Goal: Task Accomplishment & Management: Complete application form

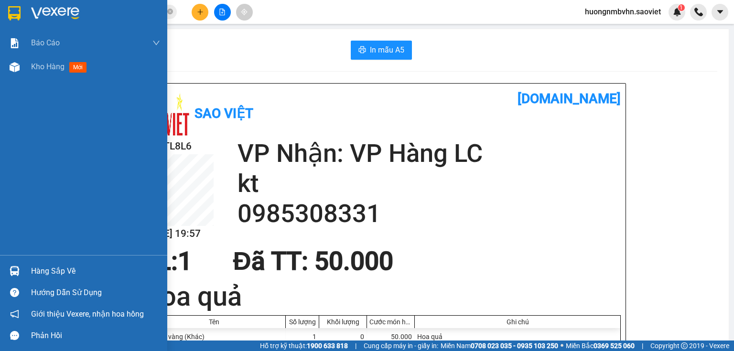
click at [59, 271] on div "Hàng sắp về" at bounding box center [95, 271] width 129 height 14
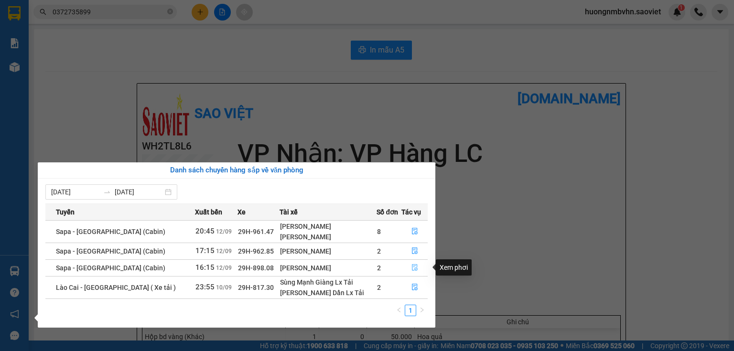
click at [412, 268] on icon "file-done" at bounding box center [414, 267] width 7 height 7
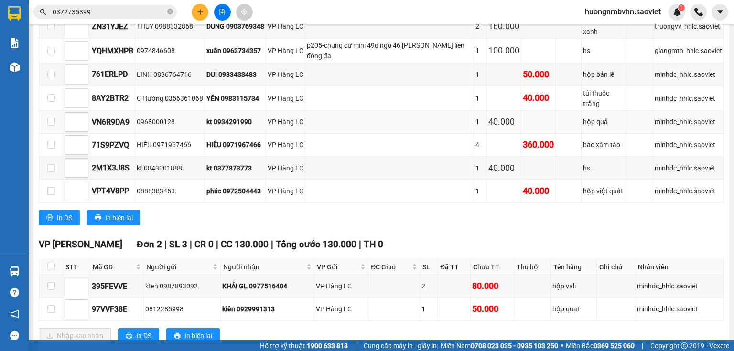
scroll to position [117, 0]
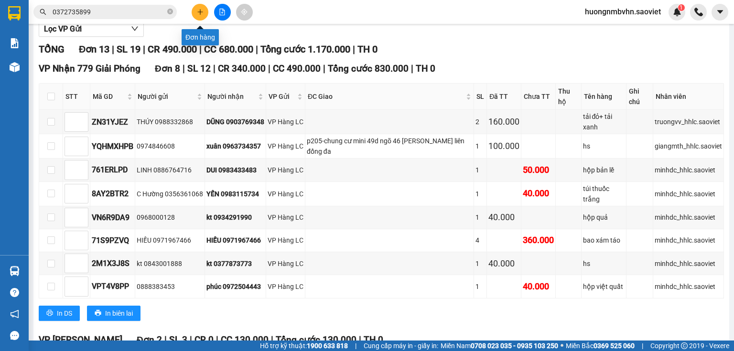
click at [197, 16] on button at bounding box center [200, 12] width 17 height 17
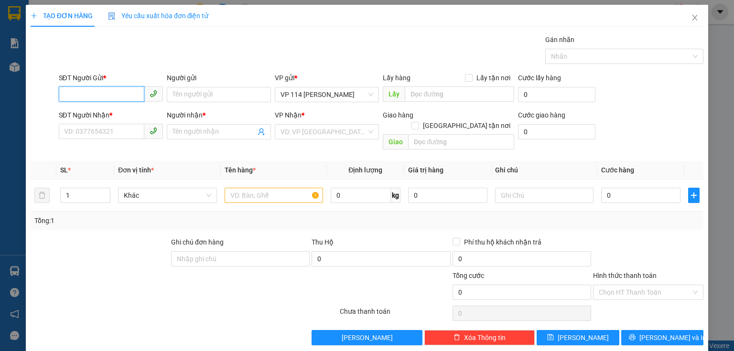
click at [88, 101] on input "SĐT Người Gửi *" at bounding box center [102, 93] width 86 height 15
type input "0904366020"
click at [190, 92] on input "Người gửi" at bounding box center [219, 94] width 104 height 15
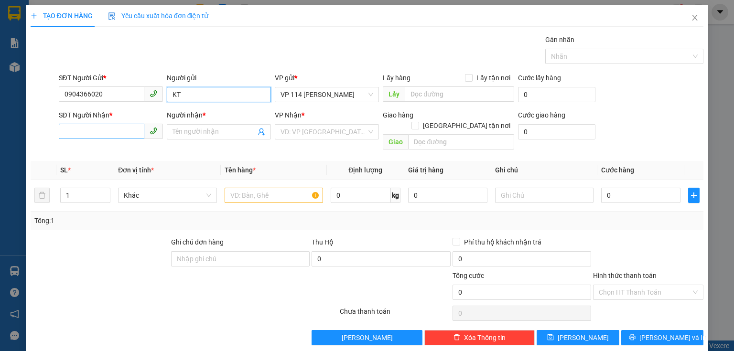
type input "KT"
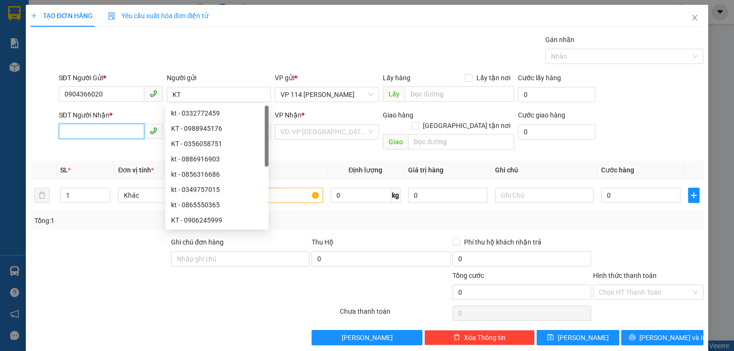
click at [117, 137] on input "SĐT Người Nhận *" at bounding box center [102, 131] width 86 height 15
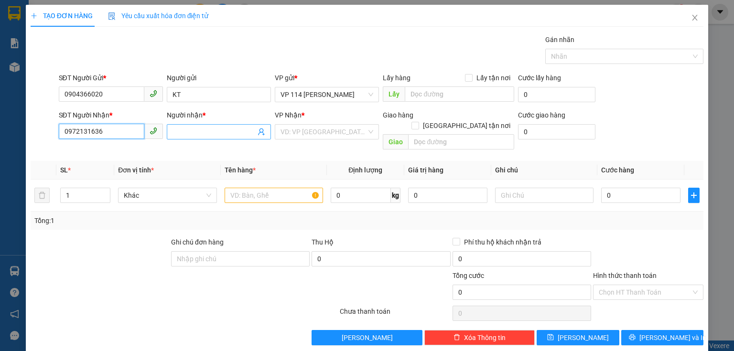
type input "0972131636"
click at [184, 133] on input "Người nhận *" at bounding box center [214, 132] width 83 height 11
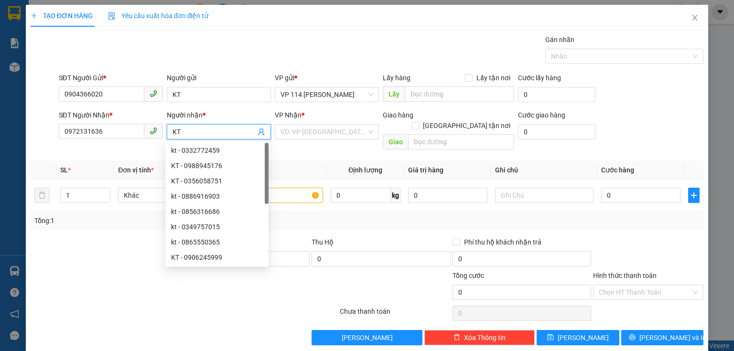
type input "K"
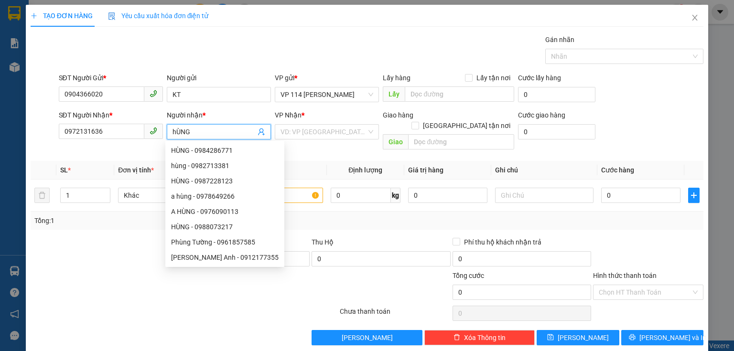
click at [173, 132] on input "hÙNG" at bounding box center [214, 132] width 83 height 11
type input "HÙNG"
click at [308, 128] on input "search" at bounding box center [324, 132] width 86 height 14
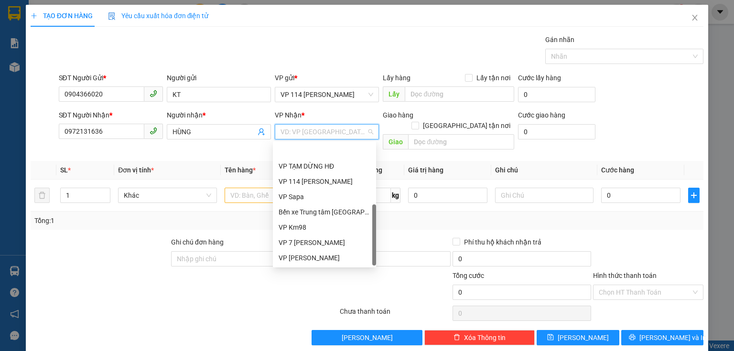
scroll to position [107, 0]
click at [313, 243] on div "VP Hàng LC" at bounding box center [325, 243] width 92 height 11
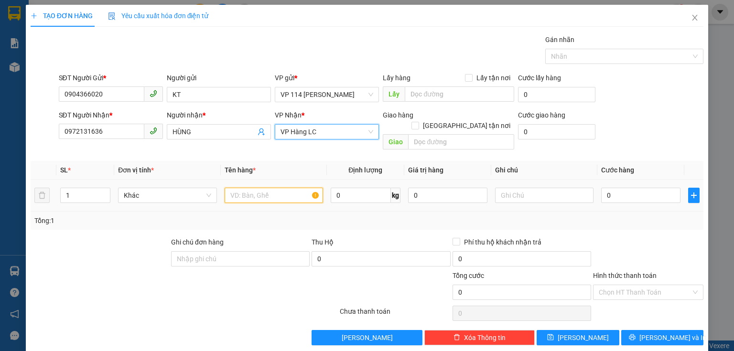
click at [258, 188] on input "text" at bounding box center [274, 195] width 98 height 15
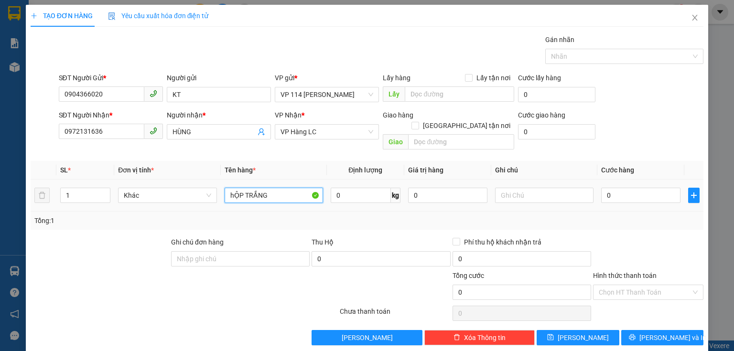
type input "hỘP TRẮNG"
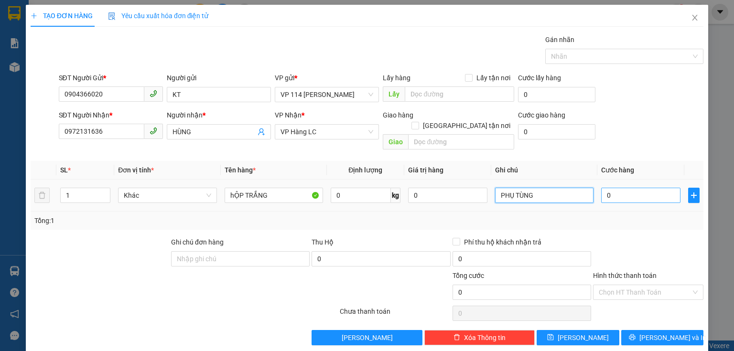
type input "PHỤ TÙNG"
click at [609, 188] on input "0" at bounding box center [640, 195] width 79 height 15
type input "4"
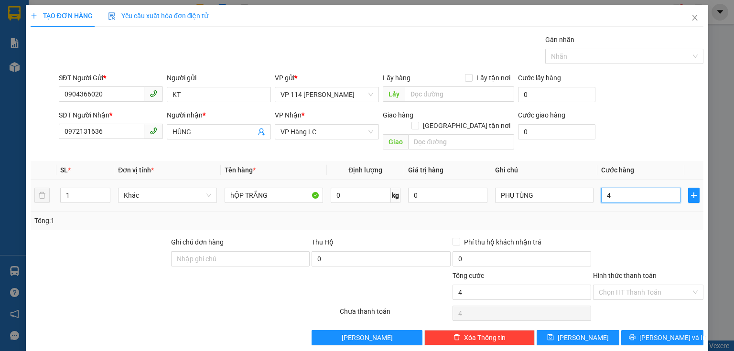
type input "40"
type input "400"
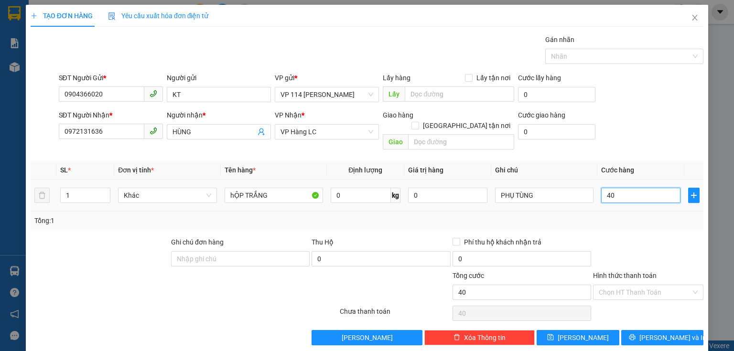
type input "400"
type input "4.000"
type input "40.000"
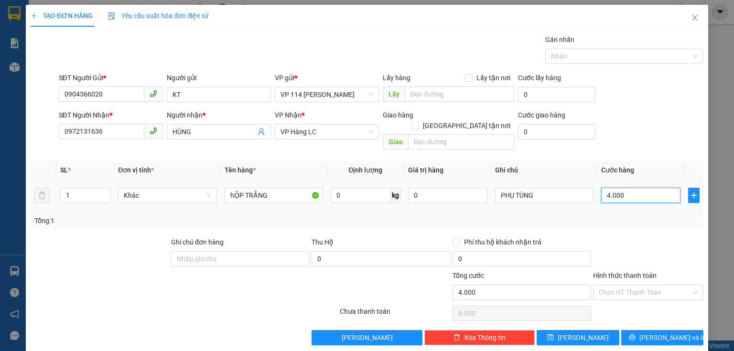
type input "40.000"
click at [662, 333] on span "[PERSON_NAME] và In" at bounding box center [672, 338] width 67 height 11
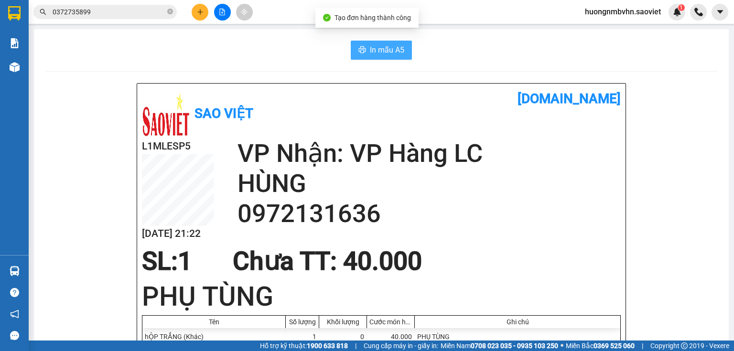
click at [394, 53] on span "In mẫu A5" at bounding box center [387, 50] width 34 height 12
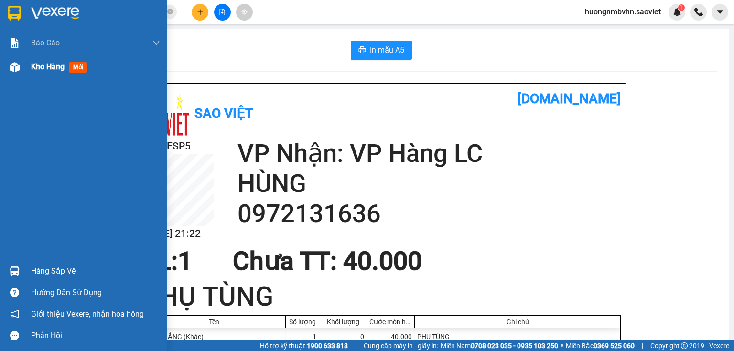
click at [43, 70] on span "Kho hàng" at bounding box center [47, 66] width 33 height 9
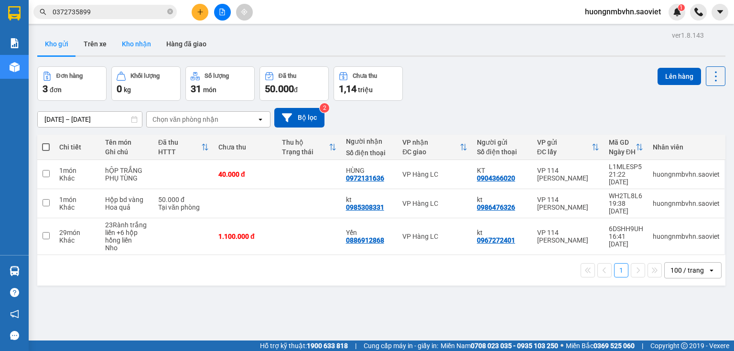
click at [143, 45] on button "Kho nhận" at bounding box center [136, 43] width 44 height 23
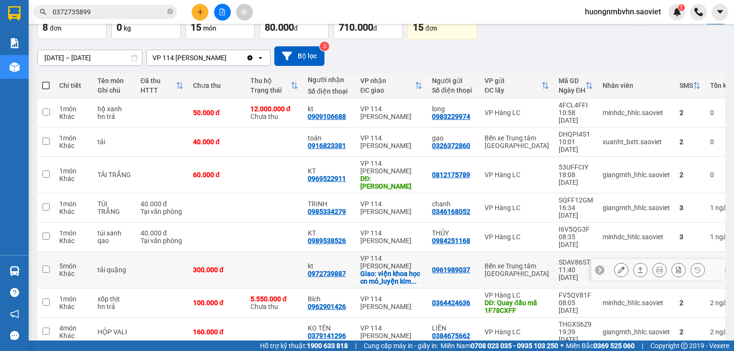
scroll to position [63, 0]
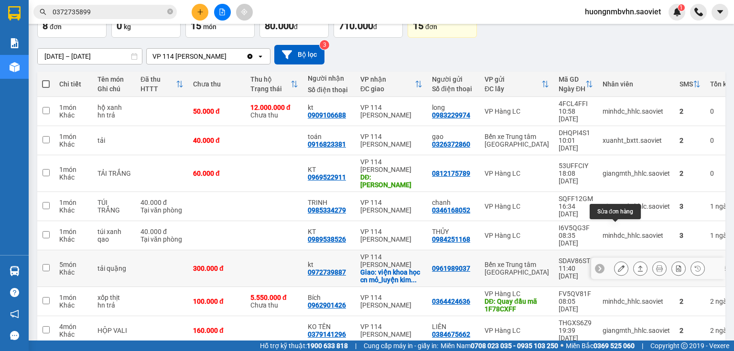
click at [618, 265] on icon at bounding box center [621, 268] width 7 height 7
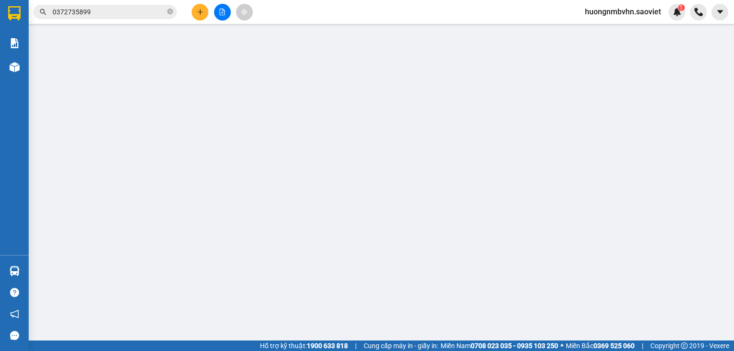
type input "0961989037"
type input "0972739887"
type input "kt"
checkbox input "true"
type input "viện khoa học cn mỏ_luyện kim số 79 an trạch p ô [GEOGRAPHIC_DATA], [GEOGRAPHIC…"
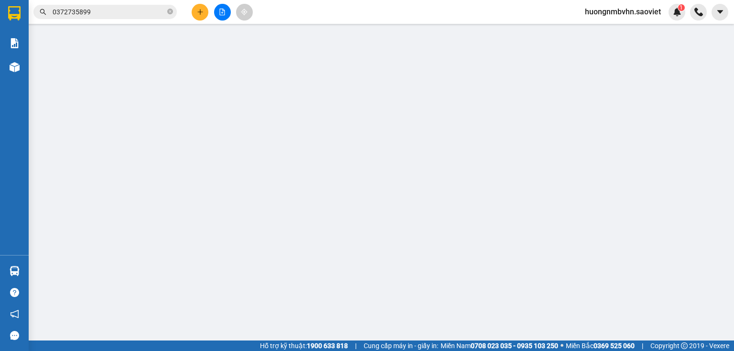
type input "300.000"
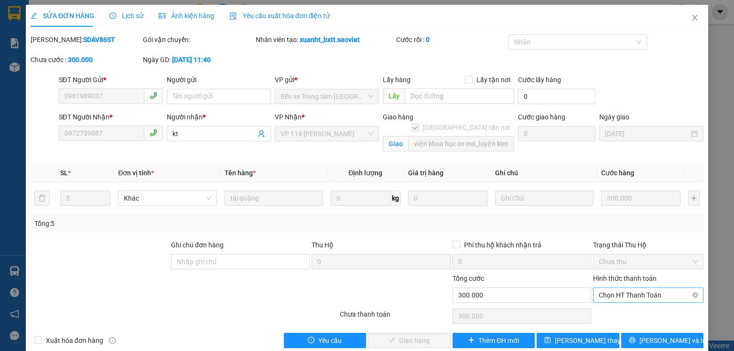
click at [628, 296] on span "Chọn HT Thanh Toán" at bounding box center [648, 295] width 99 height 14
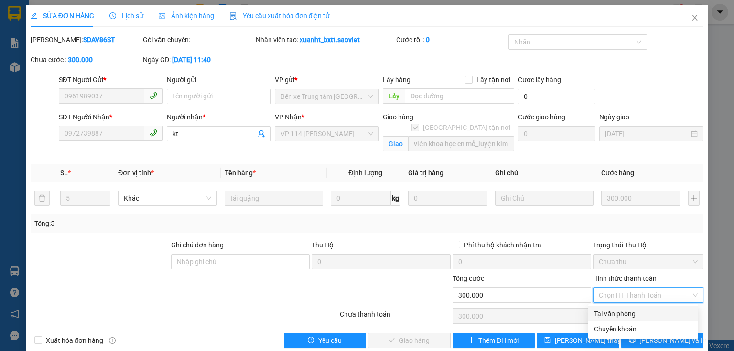
click at [605, 317] on div "Tại văn phòng" at bounding box center [643, 314] width 98 height 11
type input "0"
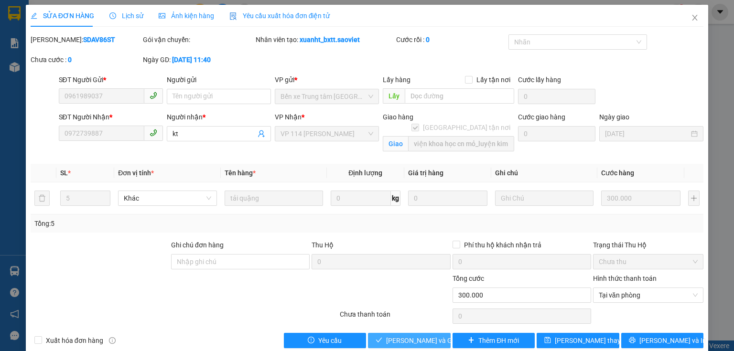
click at [436, 339] on span "[PERSON_NAME] và Giao hàng" at bounding box center [432, 340] width 92 height 11
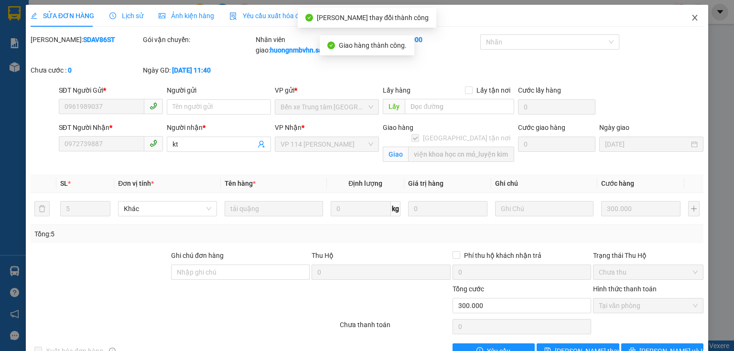
click at [691, 17] on icon "close" at bounding box center [695, 18] width 8 height 8
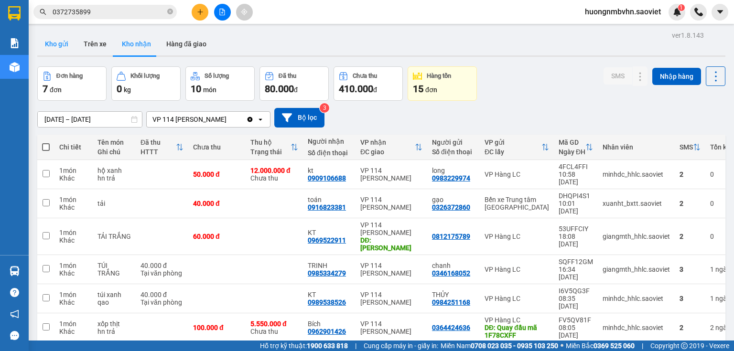
click at [60, 44] on button "Kho gửi" at bounding box center [56, 43] width 39 height 23
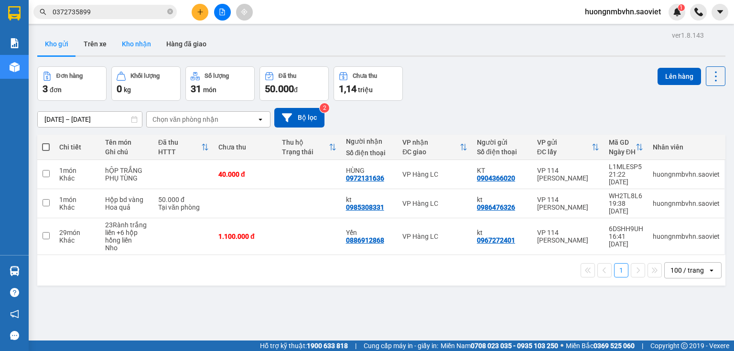
click at [136, 47] on button "Kho nhận" at bounding box center [136, 43] width 44 height 23
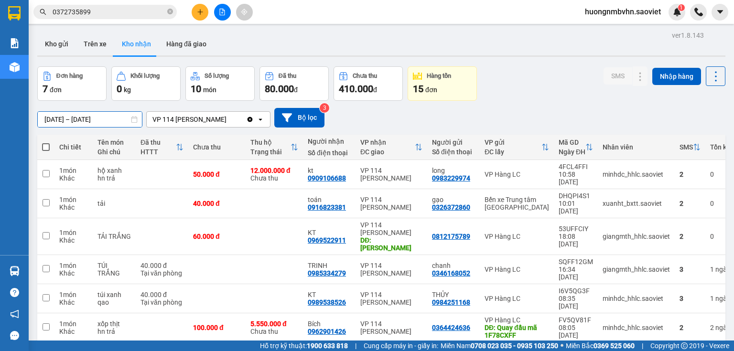
click at [61, 119] on input "[DATE] – [DATE]" at bounding box center [90, 119] width 104 height 15
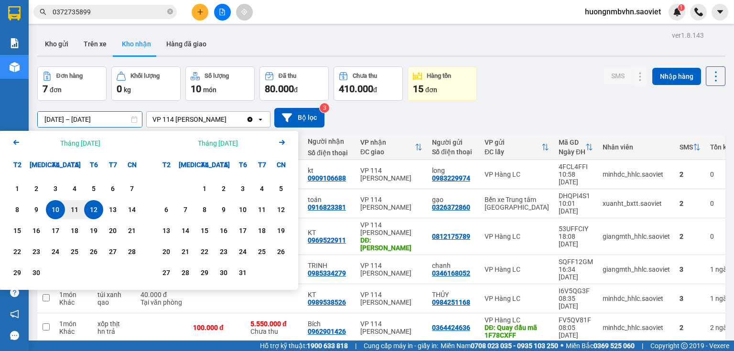
click at [11, 141] on icon "Arrow Left" at bounding box center [16, 142] width 11 height 11
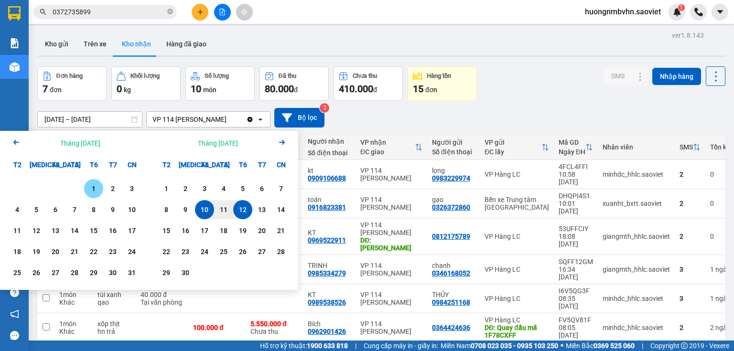
click at [92, 188] on div "1" at bounding box center [93, 188] width 13 height 11
click at [118, 120] on input "[DATE] – / /" at bounding box center [90, 119] width 104 height 15
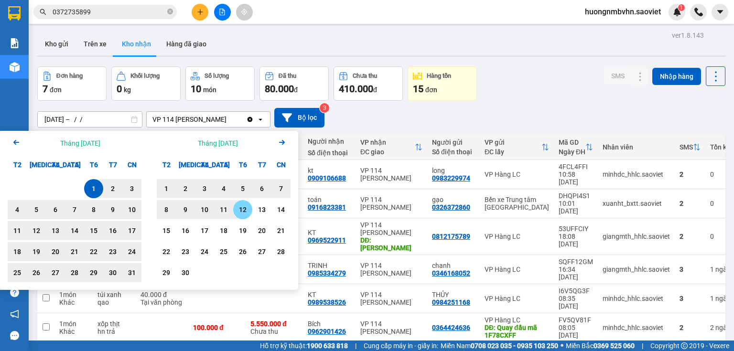
click at [244, 211] on div "12" at bounding box center [242, 209] width 13 height 11
type input "[DATE] – [DATE]"
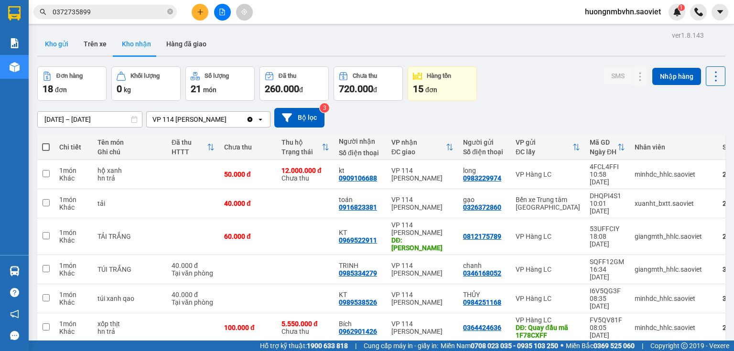
click at [53, 48] on button "Kho gửi" at bounding box center [56, 43] width 39 height 23
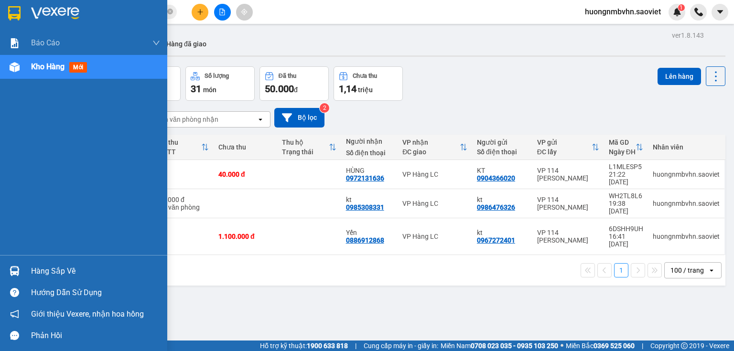
click at [75, 270] on div "Hàng sắp về" at bounding box center [95, 271] width 129 height 14
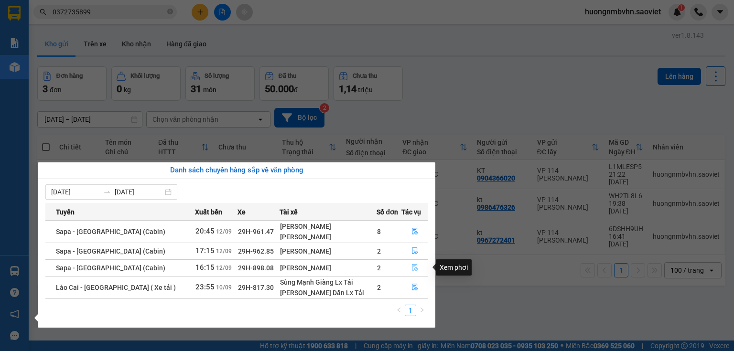
click at [413, 267] on icon "file-done" at bounding box center [414, 267] width 7 height 7
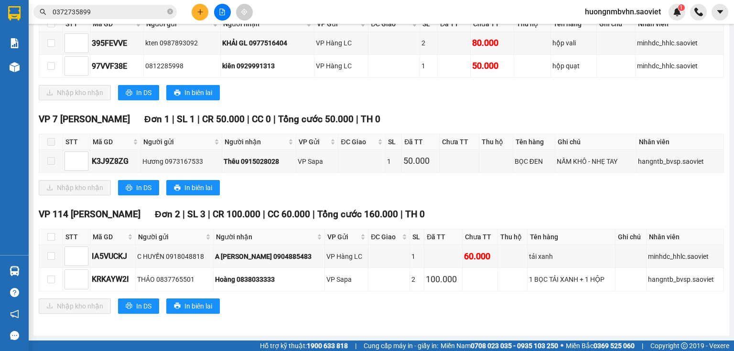
scroll to position [461, 0]
click at [51, 257] on input "checkbox" at bounding box center [51, 256] width 8 height 8
checkbox input "true"
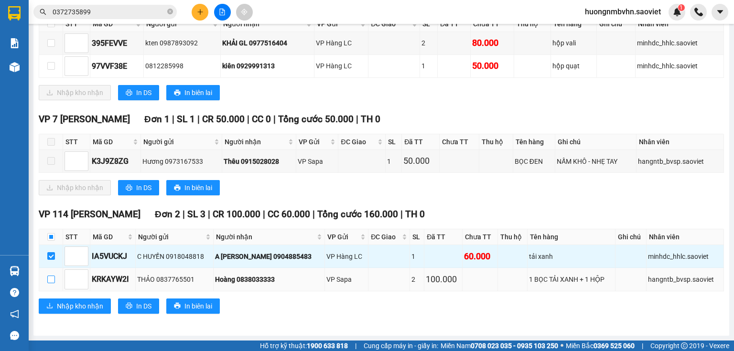
click at [51, 281] on input "checkbox" at bounding box center [51, 280] width 8 height 8
checkbox input "true"
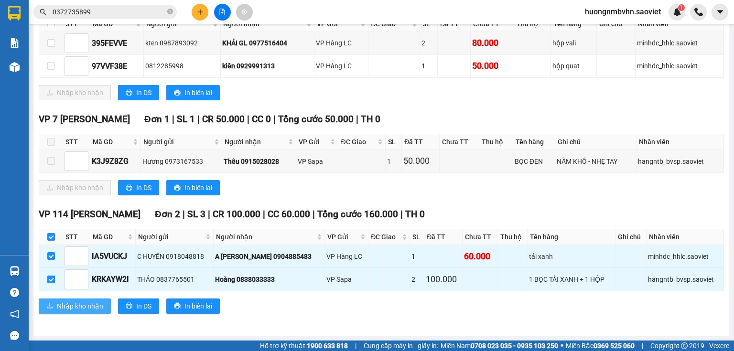
click at [54, 306] on button "Nhập kho nhận" at bounding box center [75, 306] width 72 height 15
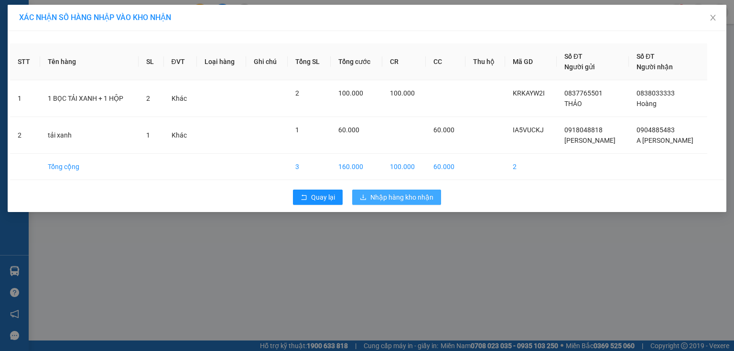
click at [388, 195] on span "Nhập hàng kho nhận" at bounding box center [401, 197] width 63 height 11
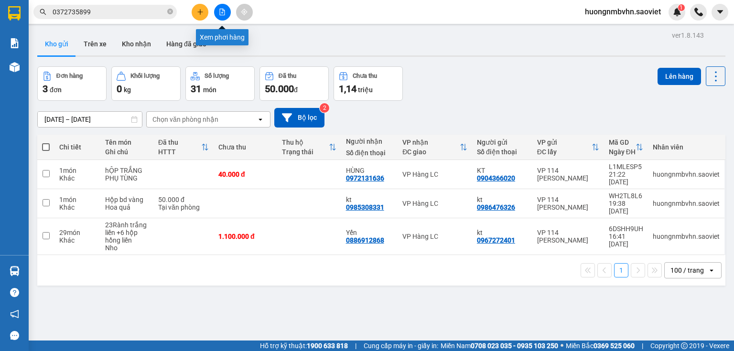
click at [223, 15] on icon "file-add" at bounding box center [222, 12] width 5 height 7
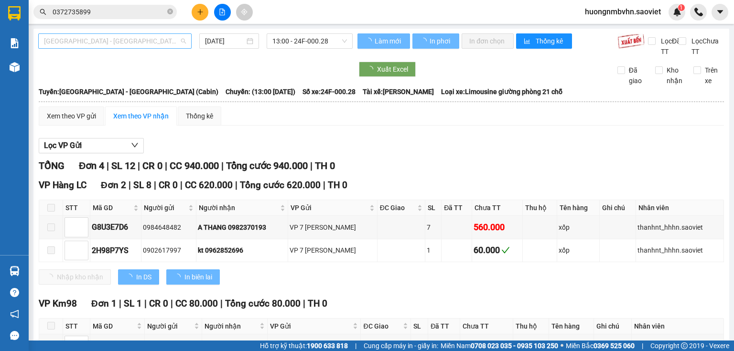
click at [147, 42] on span "[GEOGRAPHIC_DATA] - [GEOGRAPHIC_DATA] (Cabin)" at bounding box center [115, 41] width 142 height 14
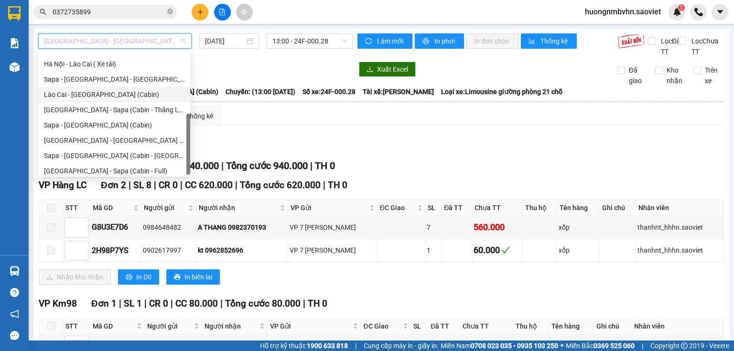
scroll to position [76, 0]
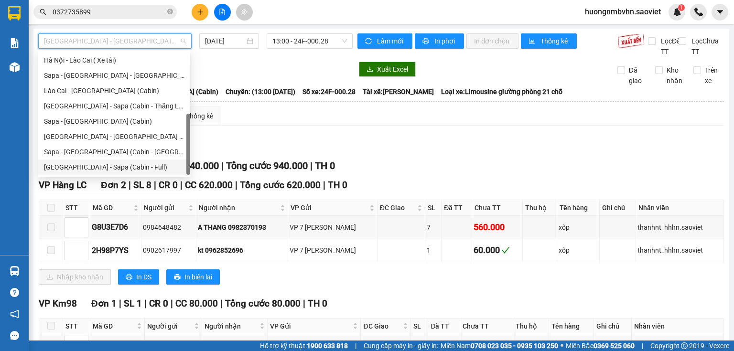
click at [135, 171] on div "[GEOGRAPHIC_DATA] - Sapa (Cabin - Full)" at bounding box center [114, 167] width 140 height 11
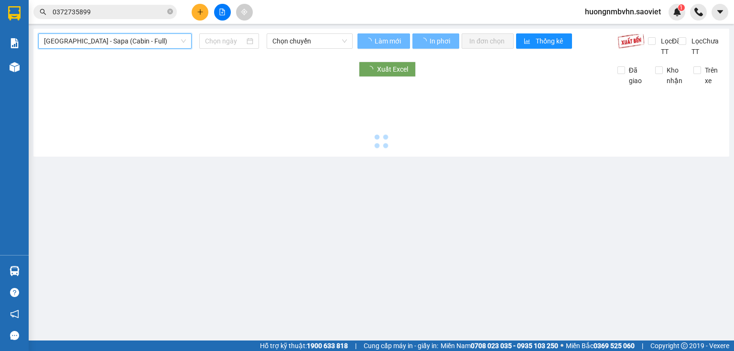
type input "[DATE]"
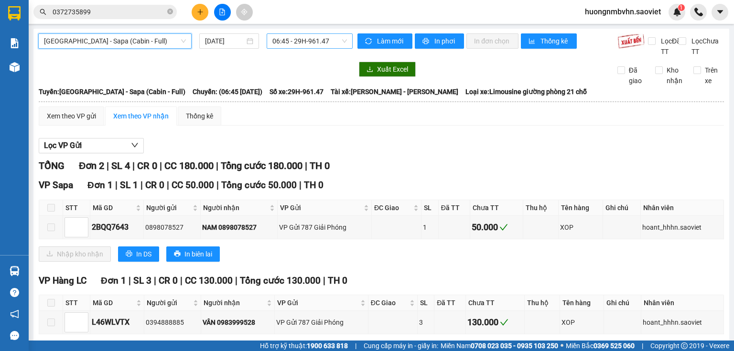
click at [294, 43] on span "06:45 - 29H-961.47" at bounding box center [309, 41] width 75 height 14
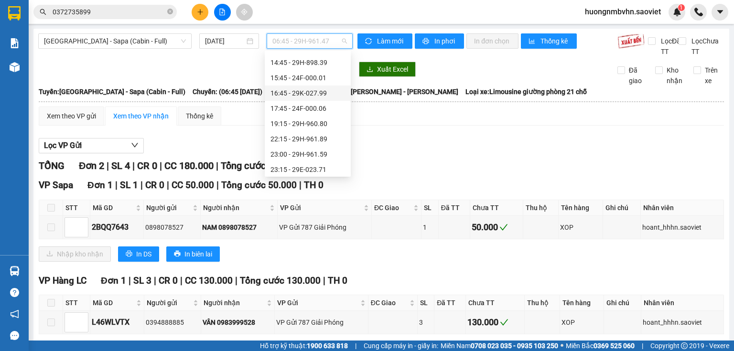
scroll to position [138, 0]
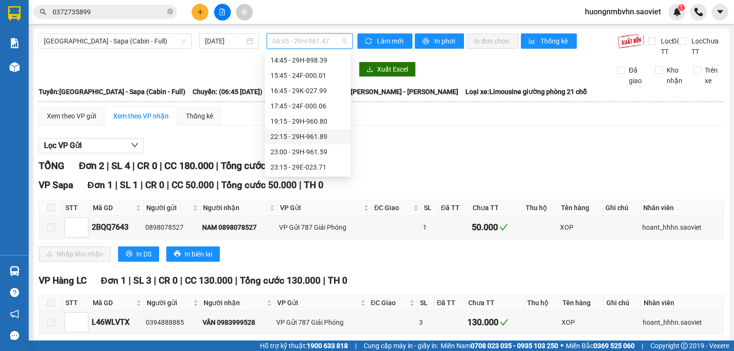
click at [319, 138] on div "22:15 - 29H-961.89" at bounding box center [307, 136] width 75 height 11
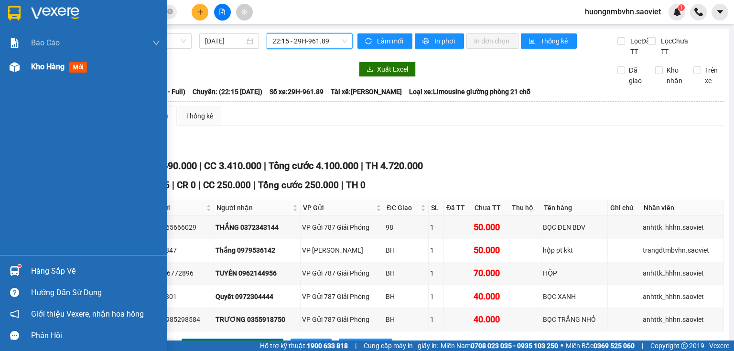
click at [38, 67] on span "Kho hàng" at bounding box center [47, 66] width 33 height 9
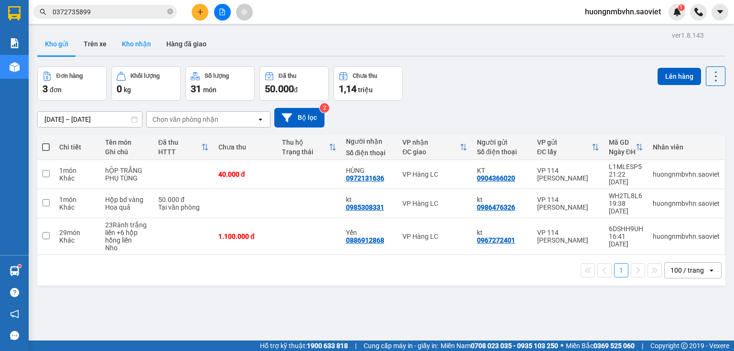
click at [137, 49] on button "Kho nhận" at bounding box center [136, 43] width 44 height 23
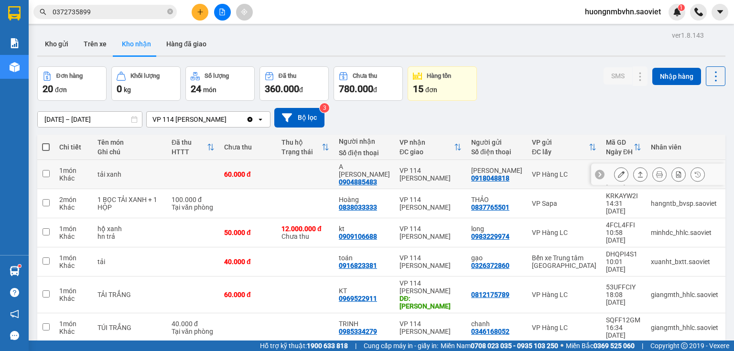
click at [47, 170] on input "checkbox" at bounding box center [46, 173] width 7 height 7
checkbox input "true"
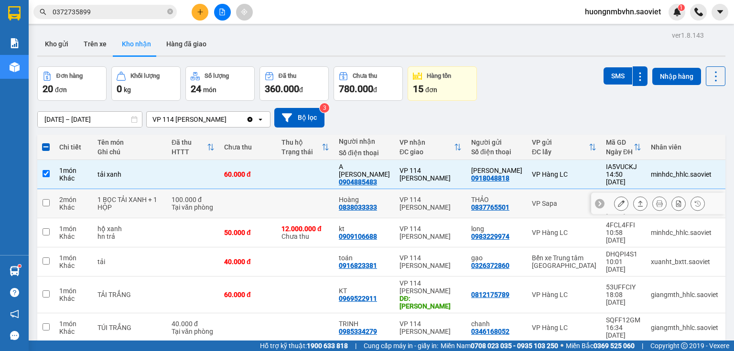
click at [44, 189] on td at bounding box center [45, 203] width 17 height 29
checkbox input "true"
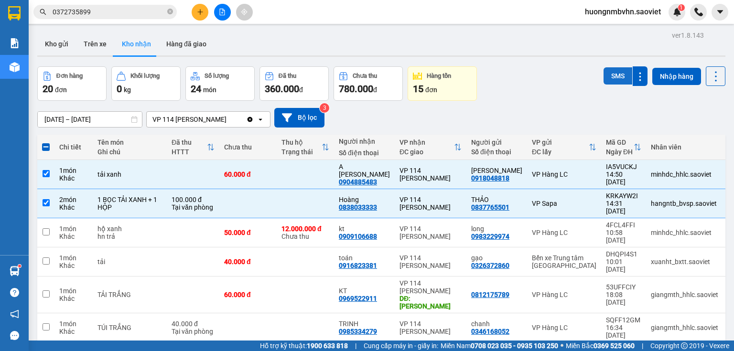
click at [616, 80] on button "SMS" at bounding box center [618, 75] width 29 height 17
click at [203, 11] on icon "plus" at bounding box center [200, 12] width 7 height 7
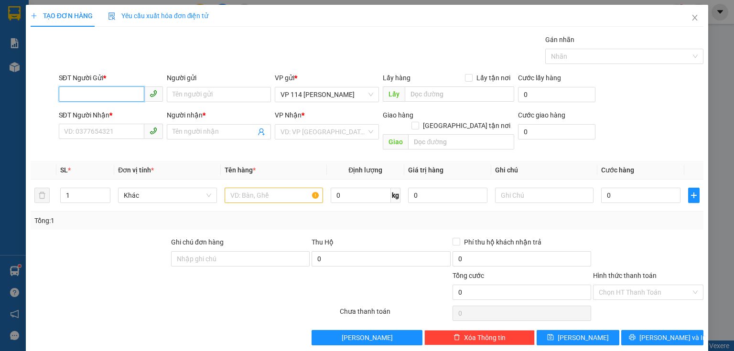
click at [120, 92] on input "SĐT Người Gửi *" at bounding box center [102, 93] width 86 height 15
click at [116, 110] on div "0913239019 - kt" at bounding box center [110, 113] width 92 height 11
type input "0913239019"
type input "kt"
type input "0973763053"
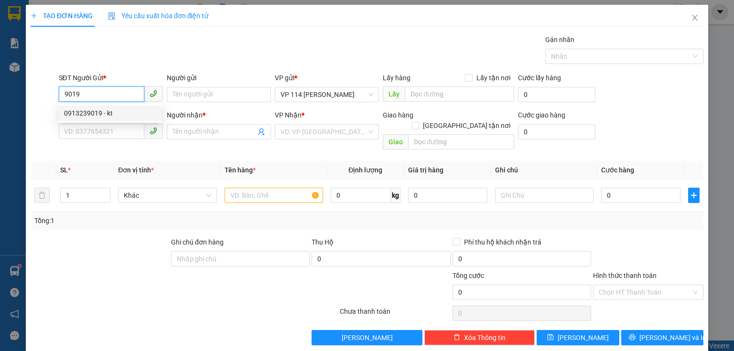
type input "C TUYẾT"
type input "0913239019"
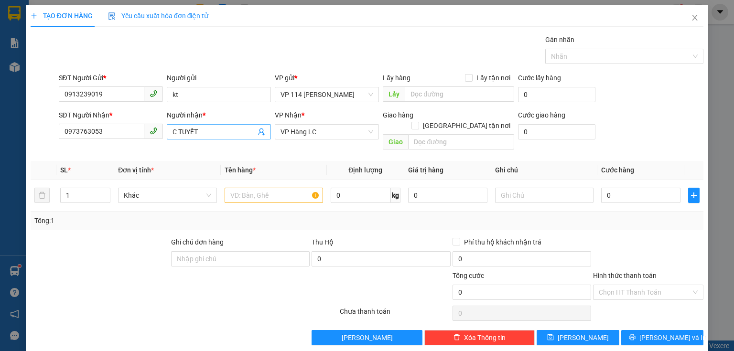
click at [203, 131] on input "C TUYẾT" at bounding box center [214, 132] width 83 height 11
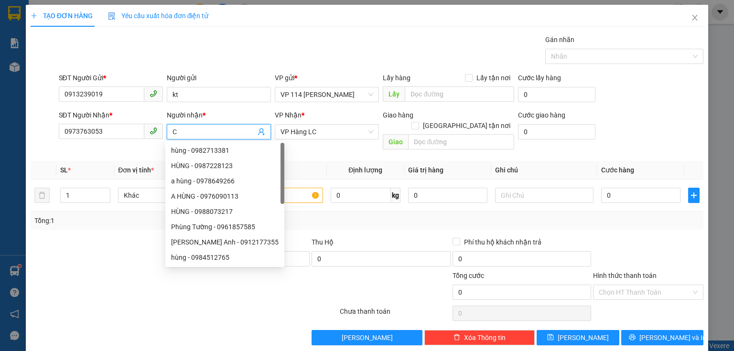
type input "C"
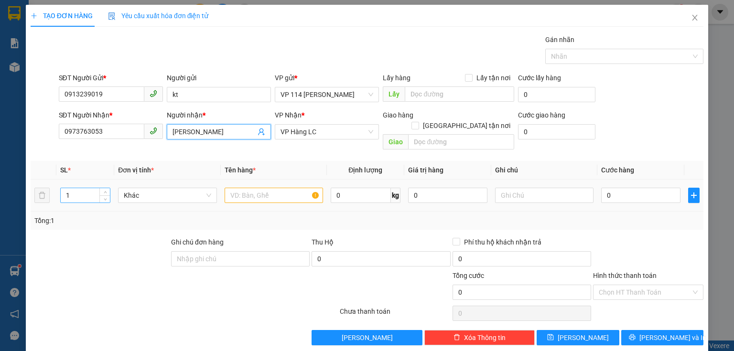
type input "[PERSON_NAME]"
click at [76, 188] on input "1" at bounding box center [85, 195] width 49 height 14
type input "3"
click at [238, 188] on input "text" at bounding box center [274, 195] width 98 height 15
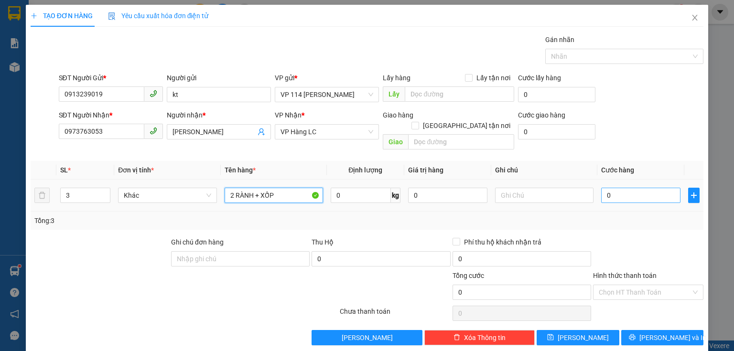
type input "2 RÀNH + XỐP"
click at [609, 190] on input "0" at bounding box center [640, 195] width 79 height 15
type input "1"
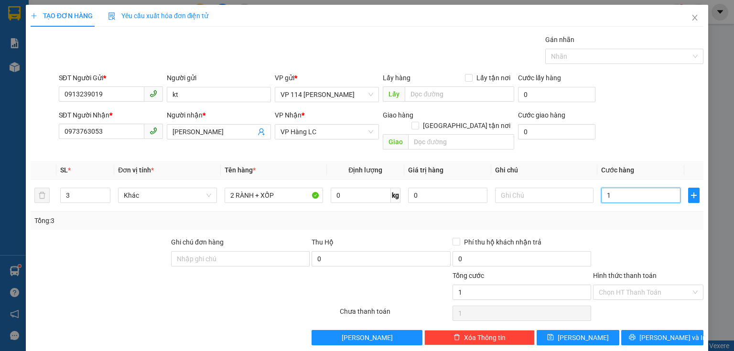
type input "12"
type input "120"
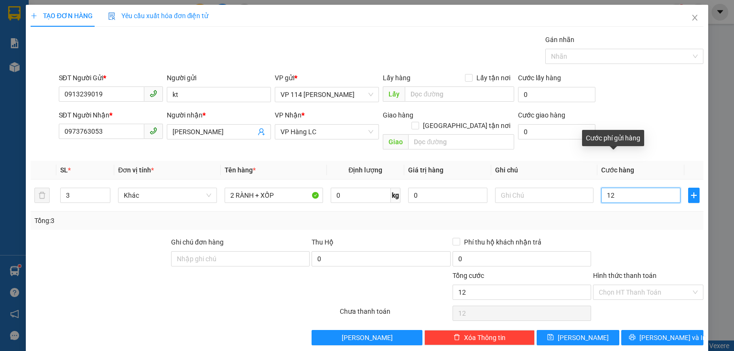
type input "120"
type input "1.200"
type input "12.000"
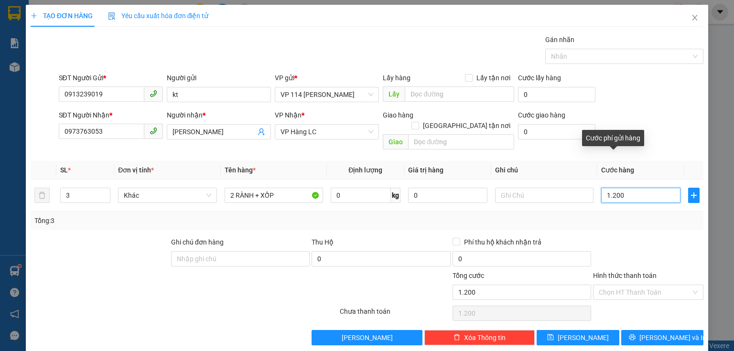
type input "12.000"
type input "120.000"
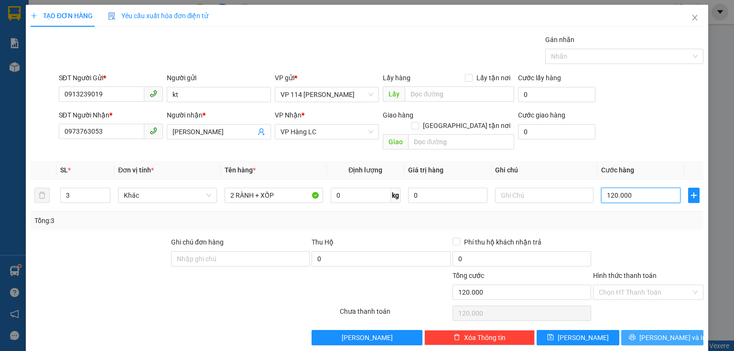
type input "120.000"
click at [678, 330] on button "[PERSON_NAME] và In" at bounding box center [662, 337] width 83 height 15
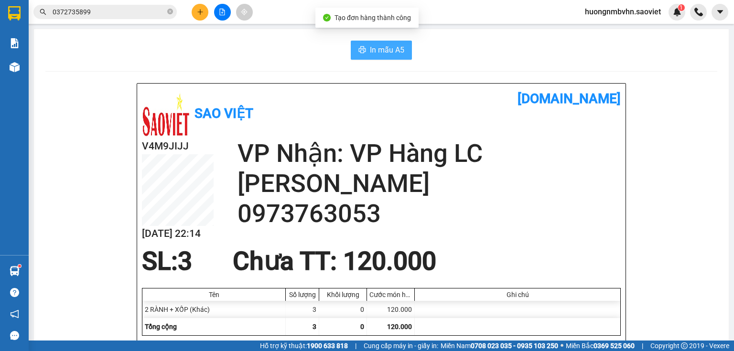
click at [377, 47] on span "In mẫu A5" at bounding box center [387, 50] width 34 height 12
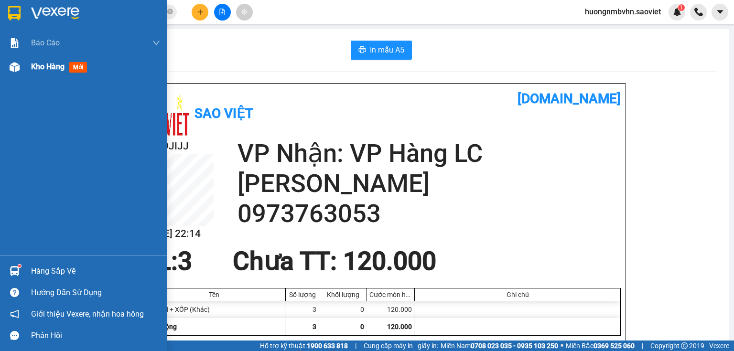
click at [39, 68] on span "Kho hàng" at bounding box center [47, 66] width 33 height 9
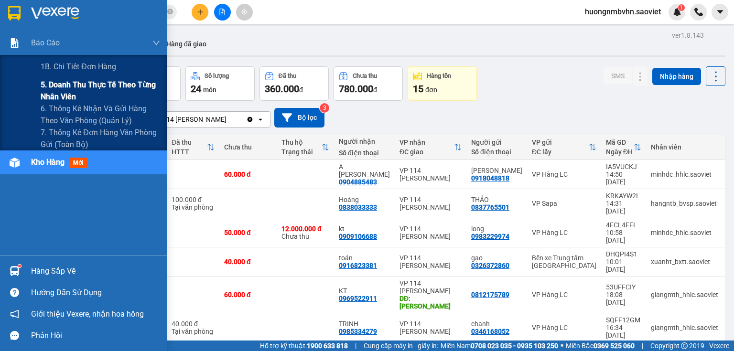
click at [67, 87] on span "5. Doanh thu thực tế theo từng nhân viên" at bounding box center [100, 91] width 119 height 24
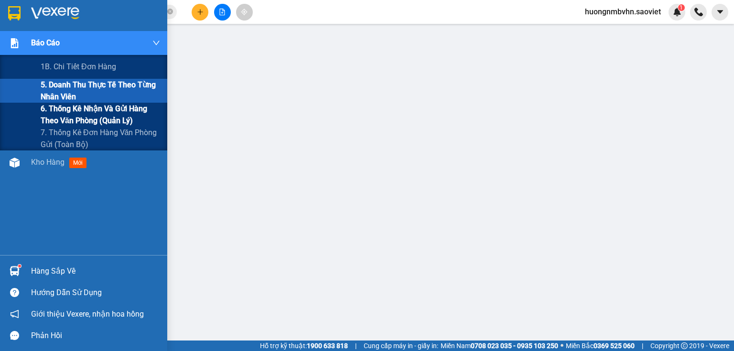
click at [69, 110] on span "6. Thống kê nhận và gửi hàng theo văn phòng (quản lý)" at bounding box center [100, 115] width 119 height 24
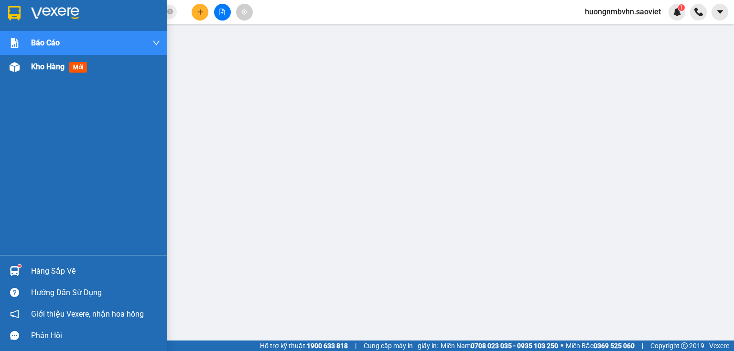
click at [43, 65] on span "Kho hàng" at bounding box center [47, 66] width 33 height 9
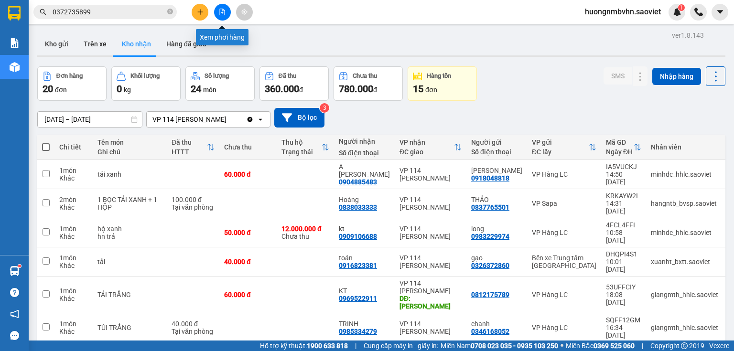
click at [221, 10] on icon "file-add" at bounding box center [222, 12] width 7 height 7
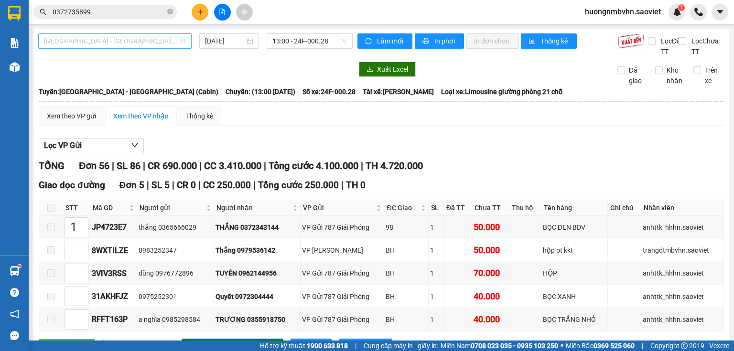
click at [154, 39] on span "[GEOGRAPHIC_DATA] - [GEOGRAPHIC_DATA] (Cabin)" at bounding box center [115, 41] width 142 height 14
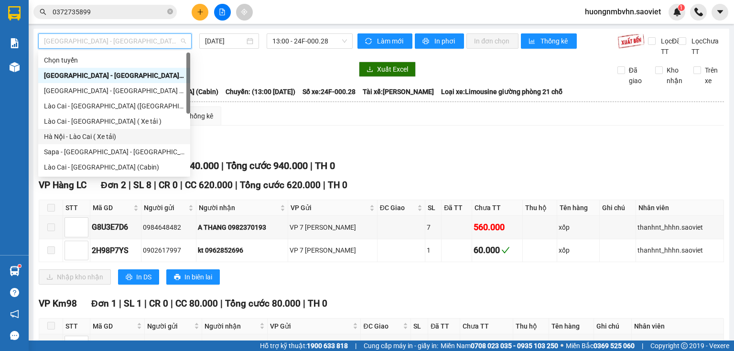
scroll to position [73, 0]
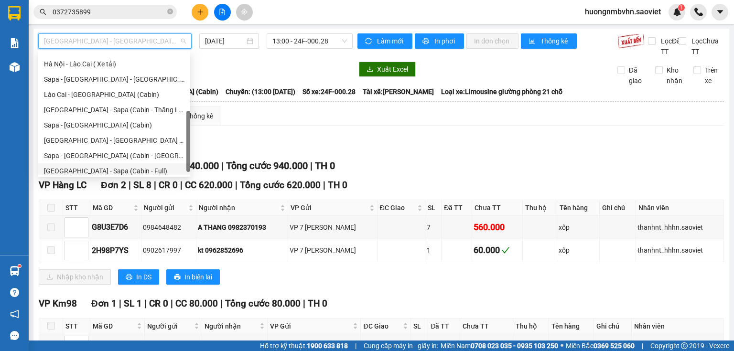
click at [126, 171] on div "[GEOGRAPHIC_DATA] - Sapa (Cabin - Full)" at bounding box center [114, 171] width 140 height 11
type input "[DATE]"
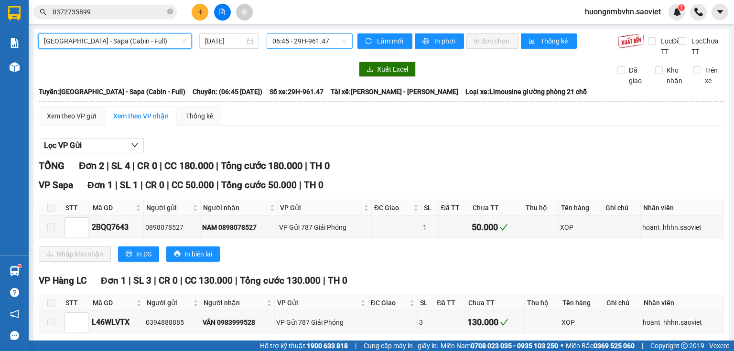
click at [290, 39] on span "06:45 - 29H-961.47" at bounding box center [309, 41] width 75 height 14
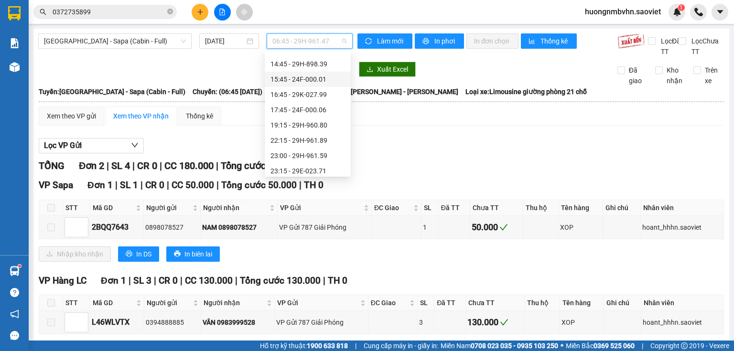
scroll to position [138, 0]
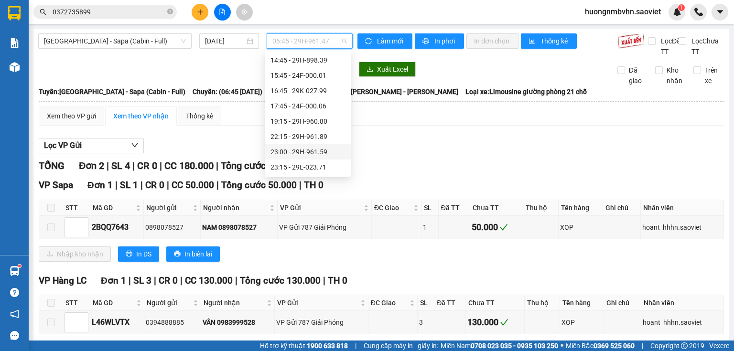
click at [327, 153] on div "23:00 - 29H-961.59" at bounding box center [307, 152] width 75 height 11
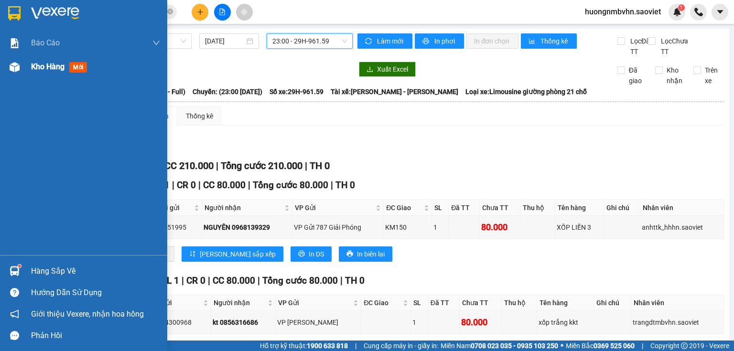
click at [37, 66] on span "Kho hàng" at bounding box center [47, 66] width 33 height 9
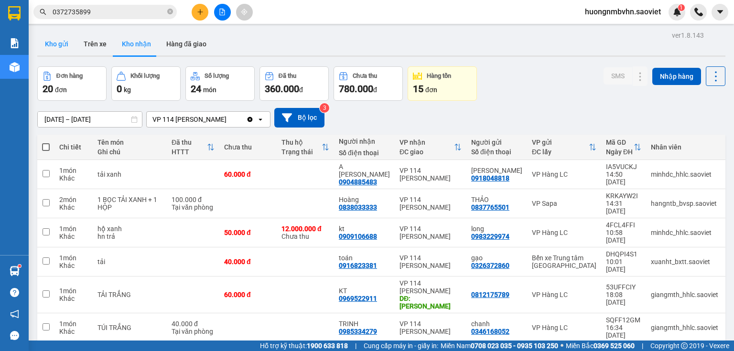
click at [52, 47] on button "Kho gửi" at bounding box center [56, 43] width 39 height 23
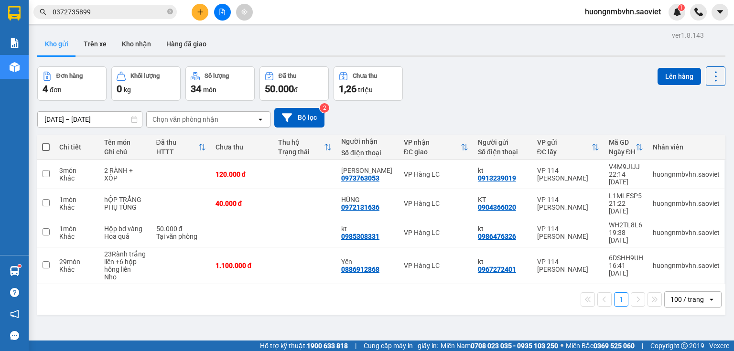
click at [44, 146] on span at bounding box center [46, 147] width 8 height 8
click at [46, 142] on input "checkbox" at bounding box center [46, 142] width 0 height 0
checkbox input "true"
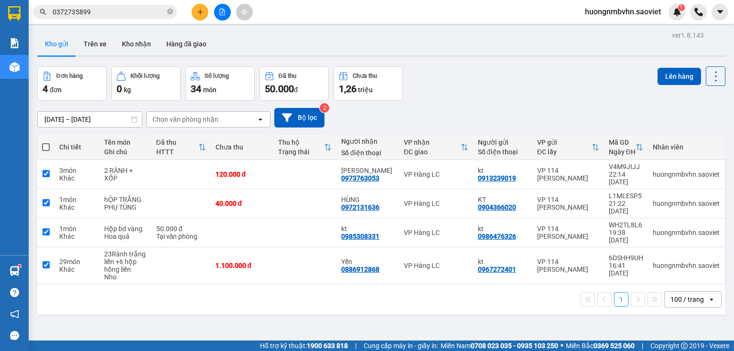
checkbox input "true"
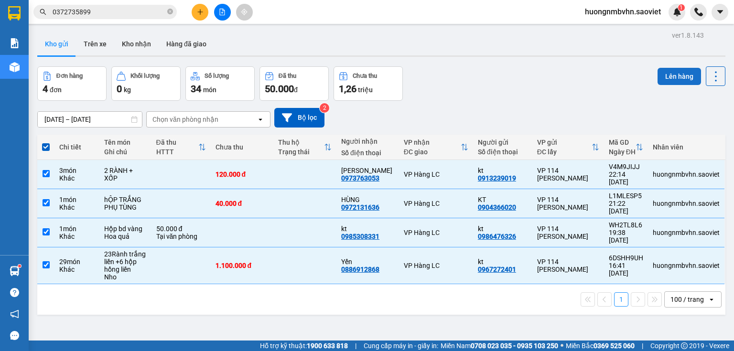
click at [675, 76] on button "Lên hàng" at bounding box center [679, 76] width 43 height 17
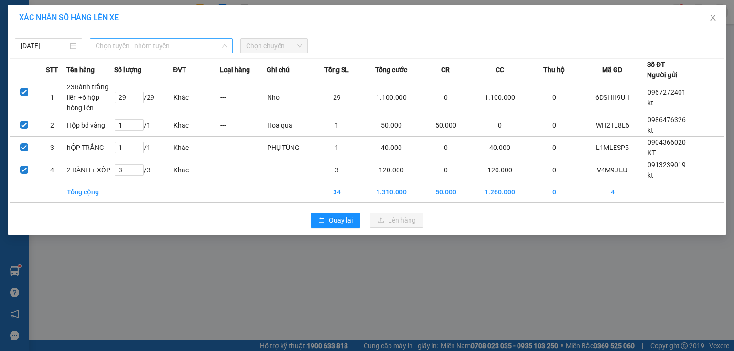
click at [189, 46] on span "Chọn tuyến - nhóm tuyến" at bounding box center [161, 46] width 131 height 14
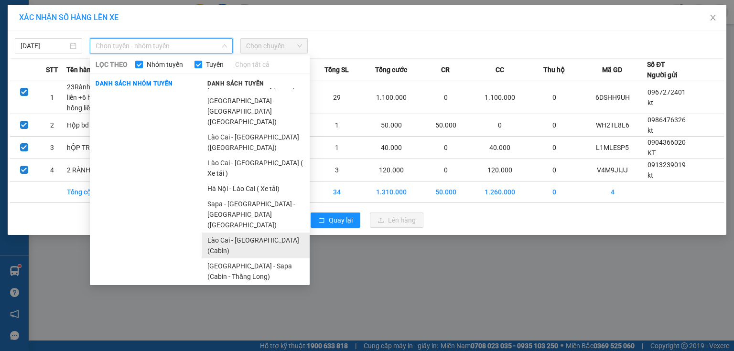
scroll to position [32, 0]
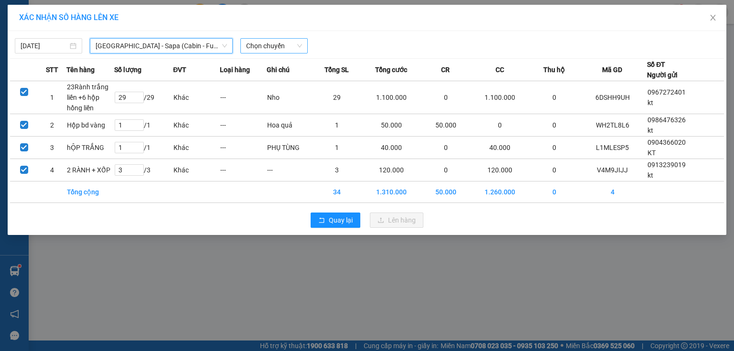
click at [273, 48] on span "Chọn chuyến" at bounding box center [274, 46] width 56 height 14
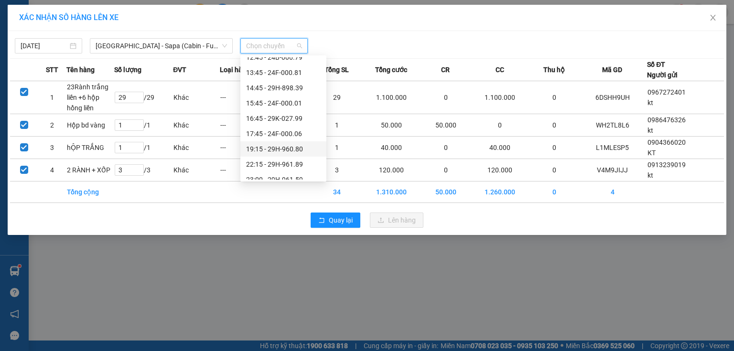
scroll to position [138, 0]
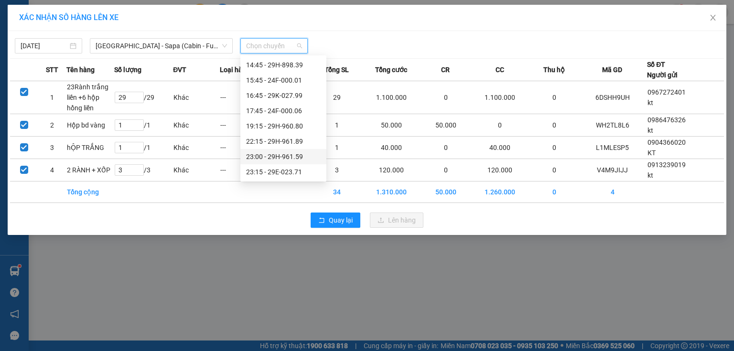
click at [301, 157] on div "23:00 - 29H-961.59" at bounding box center [283, 156] width 75 height 11
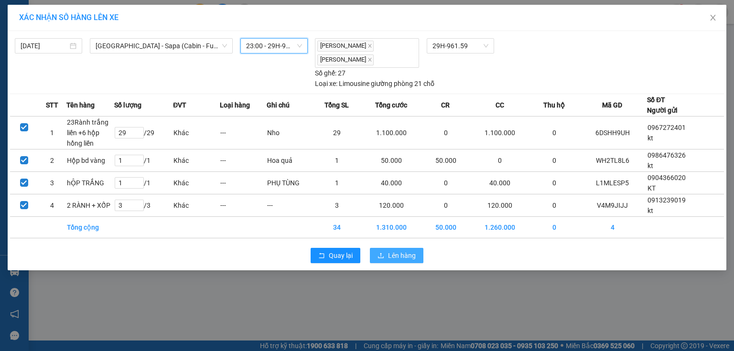
click at [405, 252] on span "Lên hàng" at bounding box center [402, 255] width 28 height 11
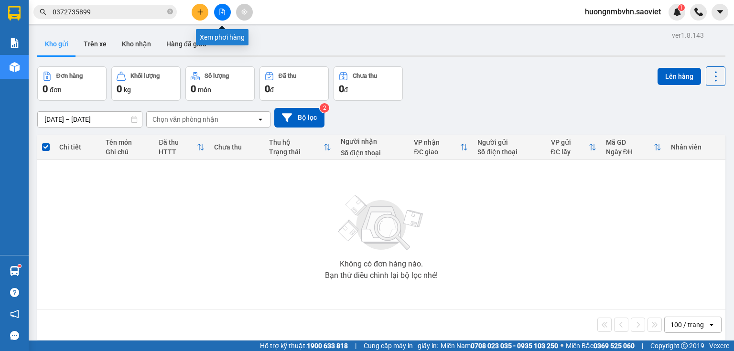
click at [221, 11] on icon "file-add" at bounding box center [222, 12] width 7 height 7
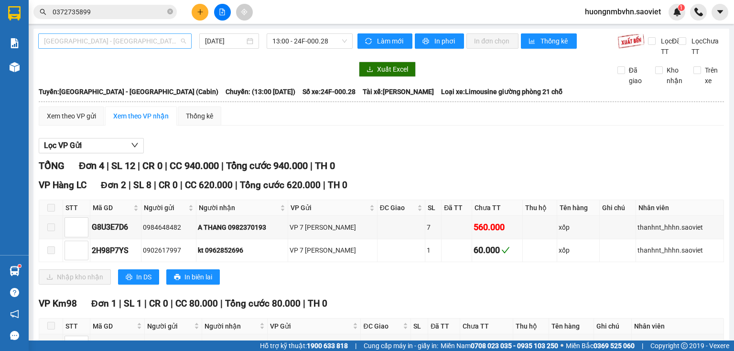
click at [152, 42] on span "[GEOGRAPHIC_DATA] - [GEOGRAPHIC_DATA] (Cabin)" at bounding box center [115, 41] width 142 height 14
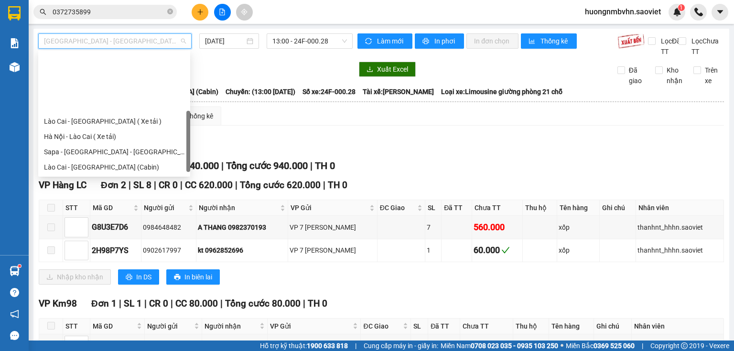
scroll to position [76, 0]
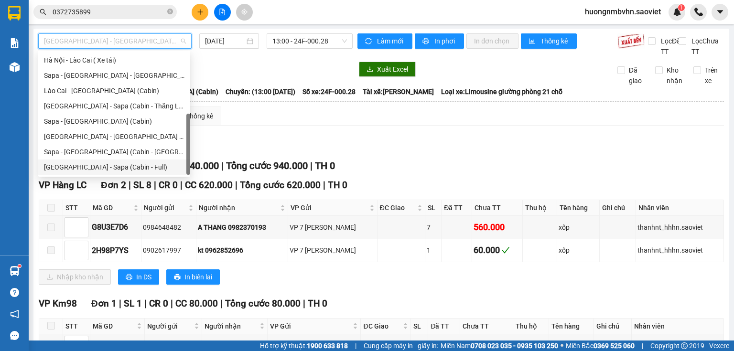
click at [145, 167] on div "[GEOGRAPHIC_DATA] - Sapa (Cabin - Full)" at bounding box center [114, 167] width 140 height 11
type input "[DATE]"
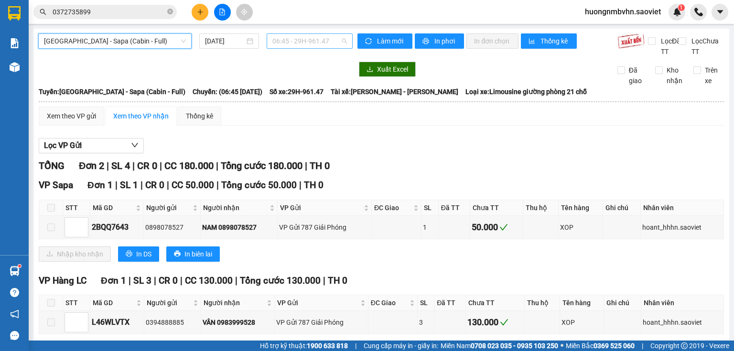
click at [306, 39] on span "06:45 - 29H-961.47" at bounding box center [309, 41] width 75 height 14
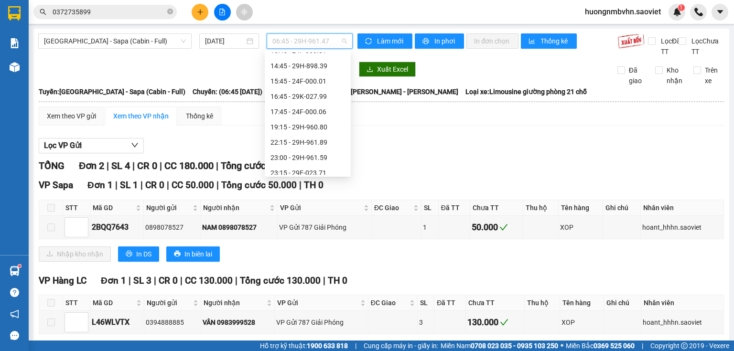
scroll to position [138, 0]
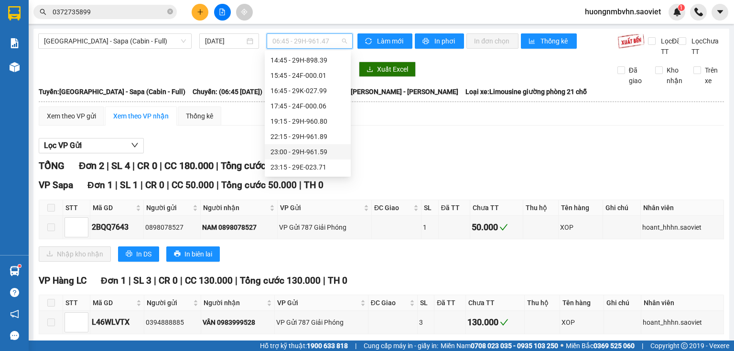
click at [325, 152] on div "23:00 - 29H-961.59" at bounding box center [307, 152] width 75 height 11
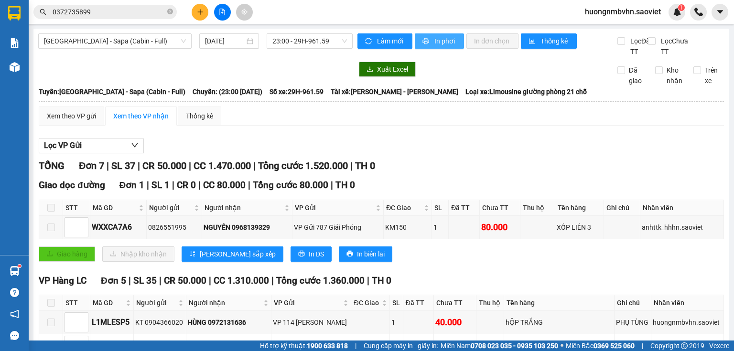
click at [437, 41] on span "In phơi" at bounding box center [445, 41] width 22 height 11
